Goal: Find specific page/section: Find specific page/section

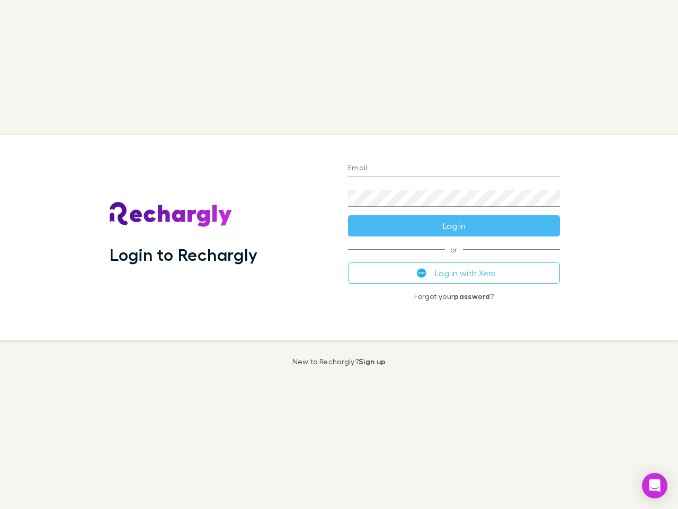
click at [339, 254] on div "Login to Rechargly" at bounding box center [220, 238] width 238 height 206
click at [454, 169] on input "Email" at bounding box center [454, 168] width 212 height 17
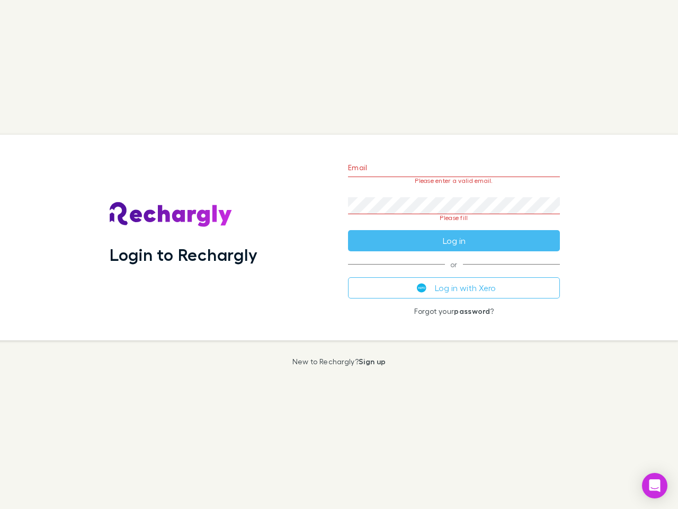
click at [454, 226] on form "Email Please enter a valid email. Password Please fill Log in" at bounding box center [454, 202] width 212 height 100
click at [454, 273] on div "Email Please enter a valid email. Password Please fill Log in or Log in with Xe…" at bounding box center [454, 238] width 229 height 206
click at [655, 485] on icon "Open Intercom Messenger" at bounding box center [655, 485] width 11 height 13
